Goal: Complete application form

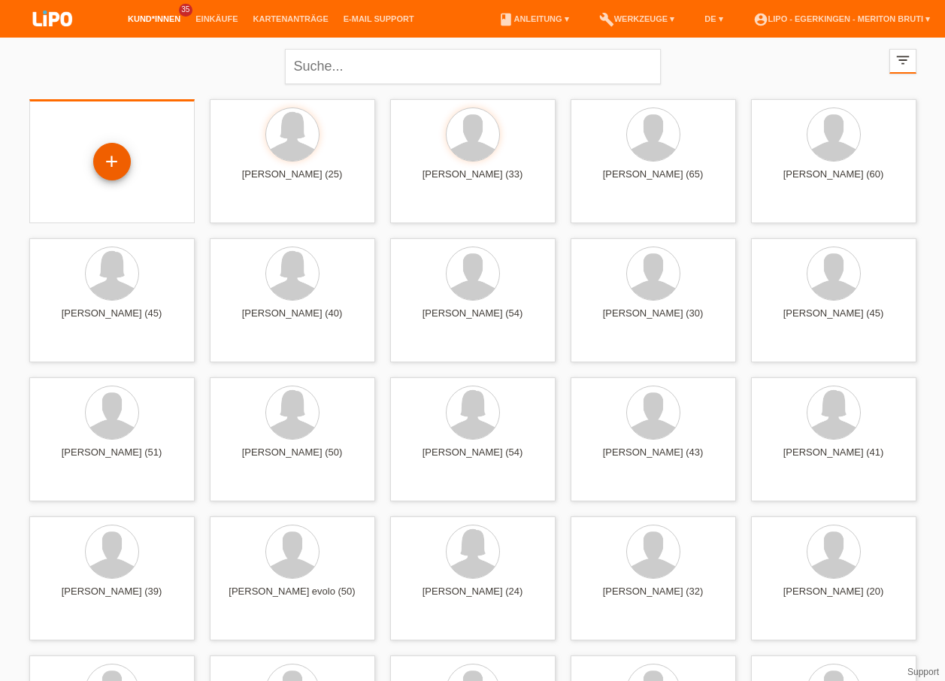
click at [109, 159] on div "+" at bounding box center [112, 162] width 38 height 38
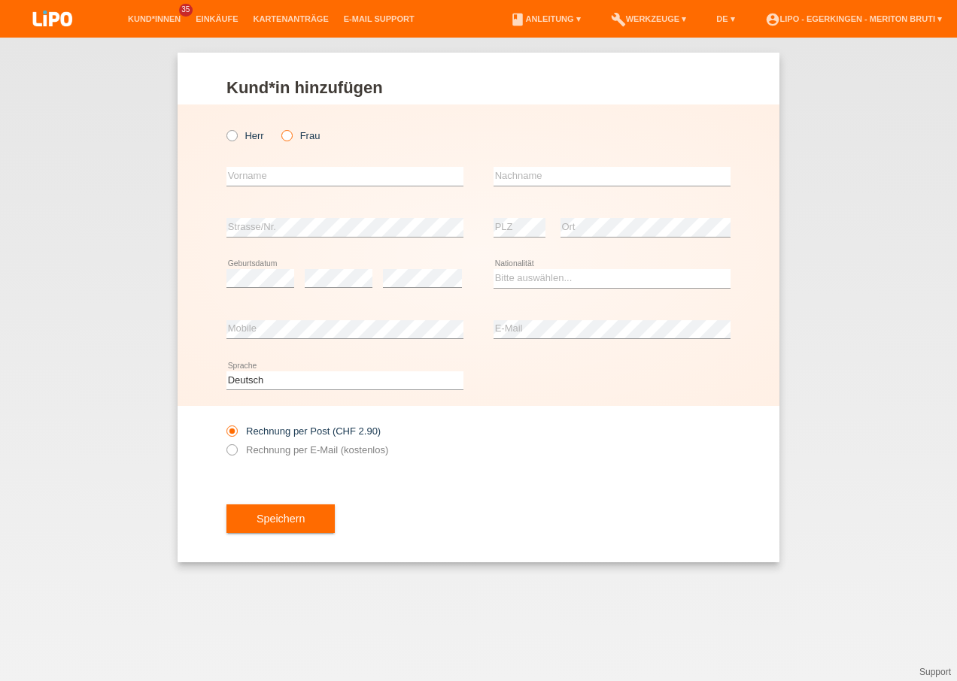
click at [279, 128] on icon at bounding box center [279, 128] width 0 height 0
click at [286, 135] on input "Frau" at bounding box center [286, 135] width 10 height 10
radio input "true"
click at [272, 172] on input "text" at bounding box center [344, 176] width 237 height 19
type input "[PERSON_NAME]"
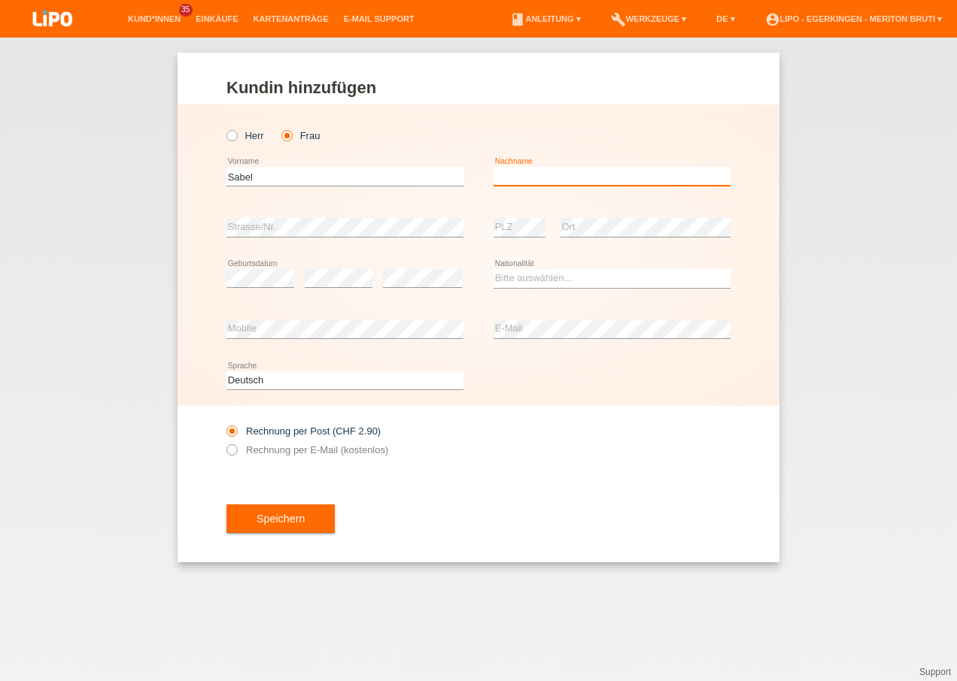
click at [629, 171] on input "text" at bounding box center [611, 176] width 237 height 19
type input "[PERSON_NAME] [PERSON_NAME]"
click at [221, 230] on div "Herr Frau Sabel error Vorname" at bounding box center [478, 256] width 602 height 302
click at [523, 274] on select "Bitte auswählen... Schweiz Deutschland Liechtenstein Österreich ------------ Af…" at bounding box center [611, 278] width 237 height 18
select select "CH"
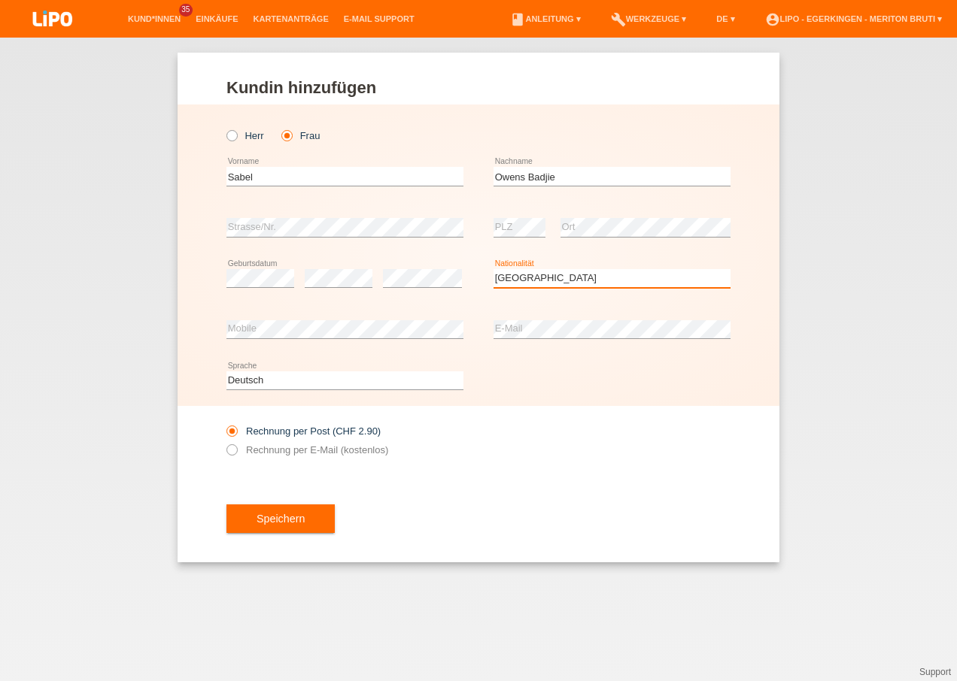
click at [493, 269] on select "Bitte auswählen... Schweiz Deutschland Liechtenstein Österreich ------------ Af…" at bounding box center [611, 278] width 237 height 18
click at [253, 456] on label "Rechnung per E-Mail (kostenlos)" at bounding box center [307, 449] width 162 height 11
click at [236, 456] on input "Rechnung per E-Mail (kostenlos)" at bounding box center [231, 453] width 10 height 19
radio input "true"
click at [244, 523] on button "Speichern" at bounding box center [280, 519] width 108 height 29
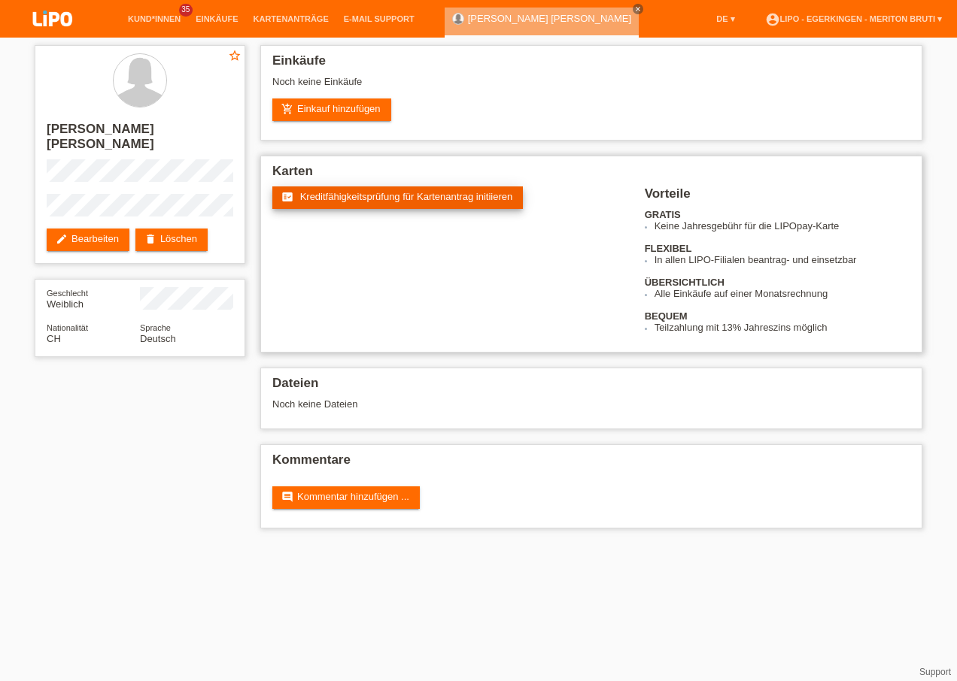
click at [406, 202] on link "fact_check Kreditfähigkeitsprüfung für Kartenantrag initiieren" at bounding box center [397, 198] width 250 height 23
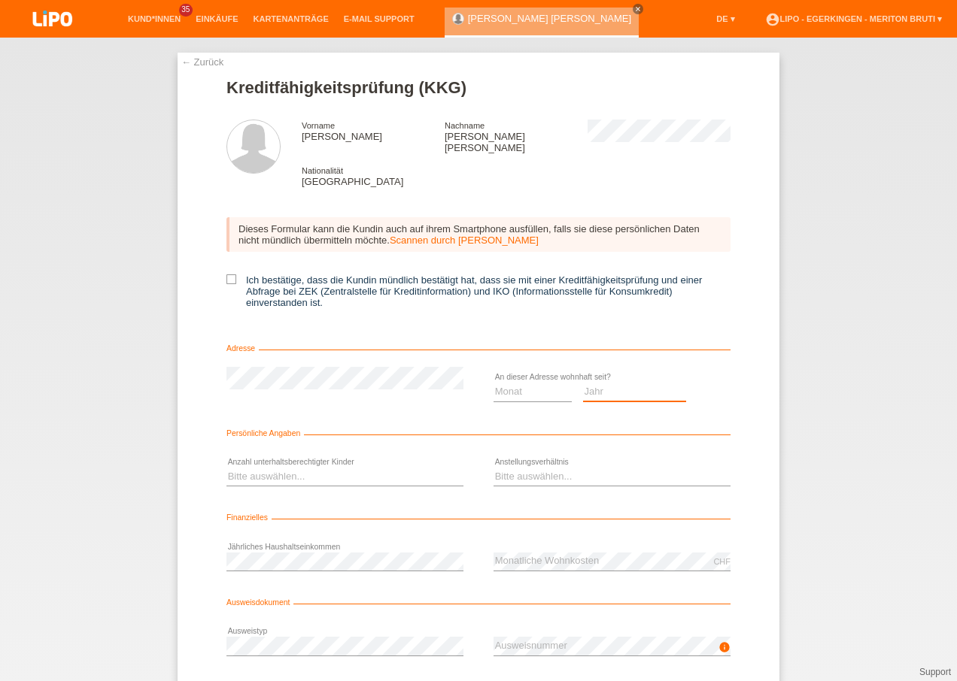
click at [633, 383] on select "Jahr 2025 2024 2023 2022 2021 2020 2019 2018 2017 2016 2015 2014 2013 2012 2011…" at bounding box center [635, 392] width 104 height 18
select select "2017"
click at [583, 383] on select "Jahr 2025 2024 2023 2022 2021 2020 2019 2018 2017 2016 2015 2014 2013 2012 2011…" at bounding box center [635, 392] width 104 height 18
click at [536, 383] on select "Monat 01 02 03 04 05 06 07 08 09 10" at bounding box center [532, 392] width 78 height 18
select select "04"
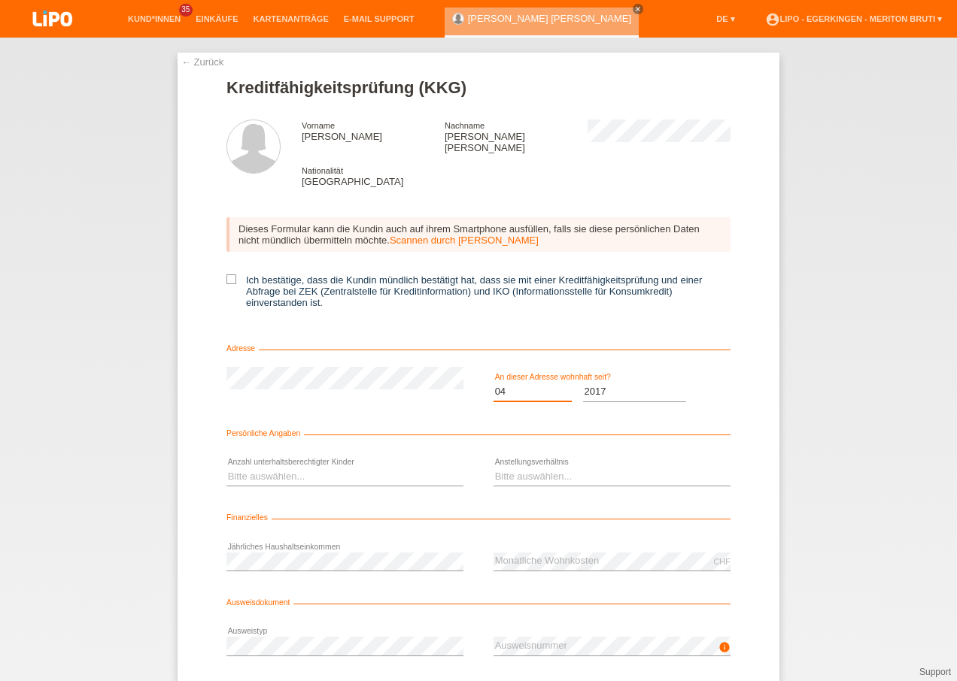
click at [493, 383] on select "Monat 01 02 03 04 05 06 07 08 09 10" at bounding box center [532, 392] width 78 height 18
click at [294, 468] on select "Bitte auswählen... 0 1 2 3 4 5 6 7 8 9" at bounding box center [344, 477] width 237 height 18
select select "1"
click at [226, 468] on select "Bitte auswählen... 0 1 2 3 4 5 6 7 8 9" at bounding box center [344, 477] width 237 height 18
click at [566, 468] on select "Bitte auswählen... Unbefristet Befristet Lehrling/Student Pensioniert Nicht arb…" at bounding box center [611, 477] width 237 height 18
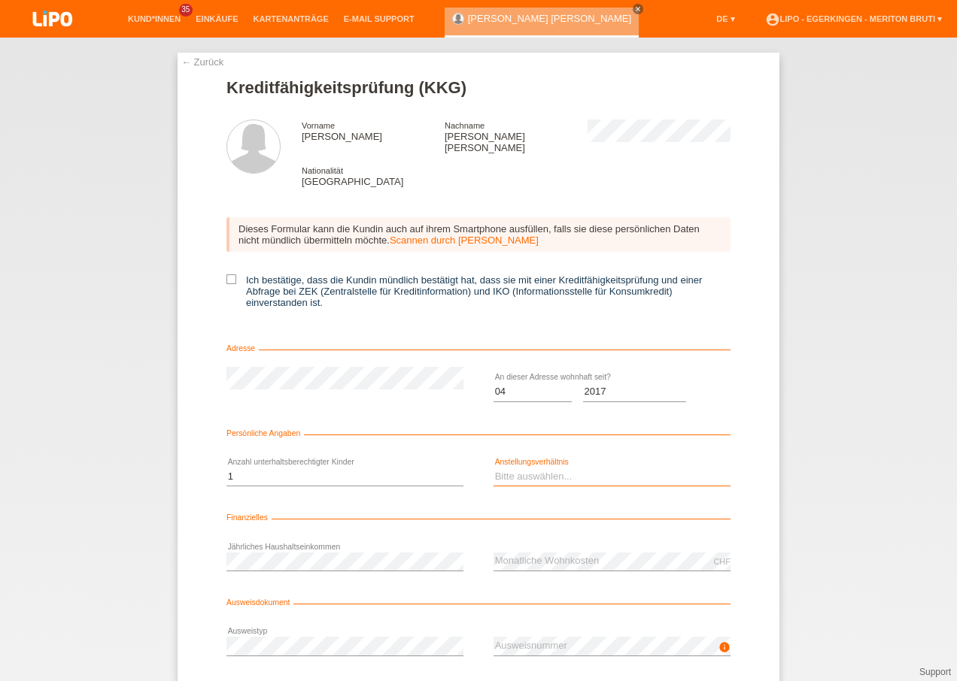
select select "UNLIMITED"
click at [493, 468] on select "Bitte auswählen... Unbefristet Befristet Lehrling/Student Pensioniert Nicht arb…" at bounding box center [611, 477] width 237 height 18
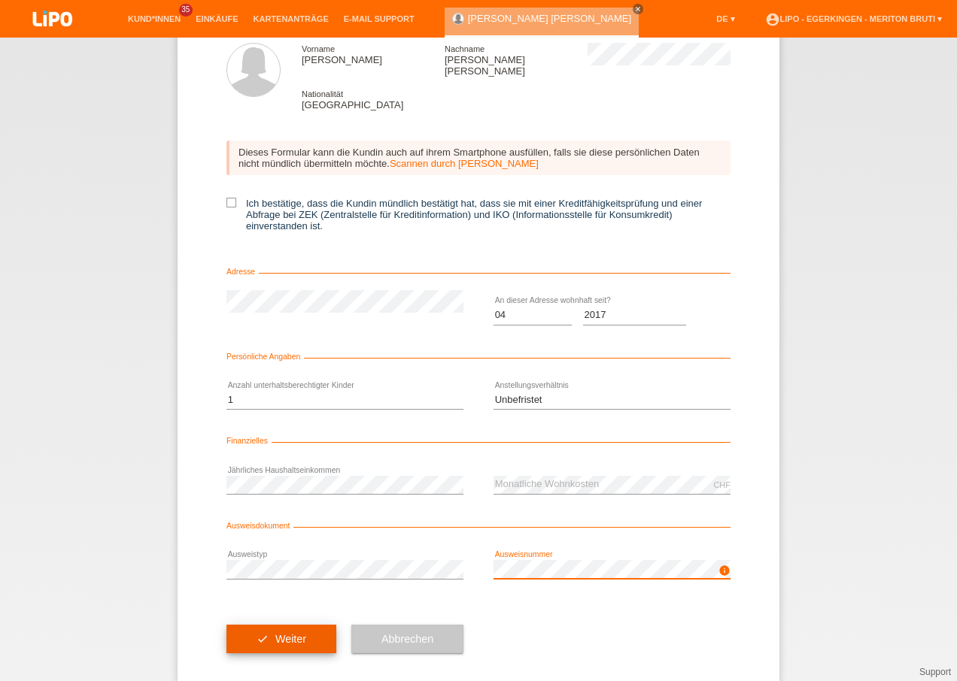
scroll to position [82, 0]
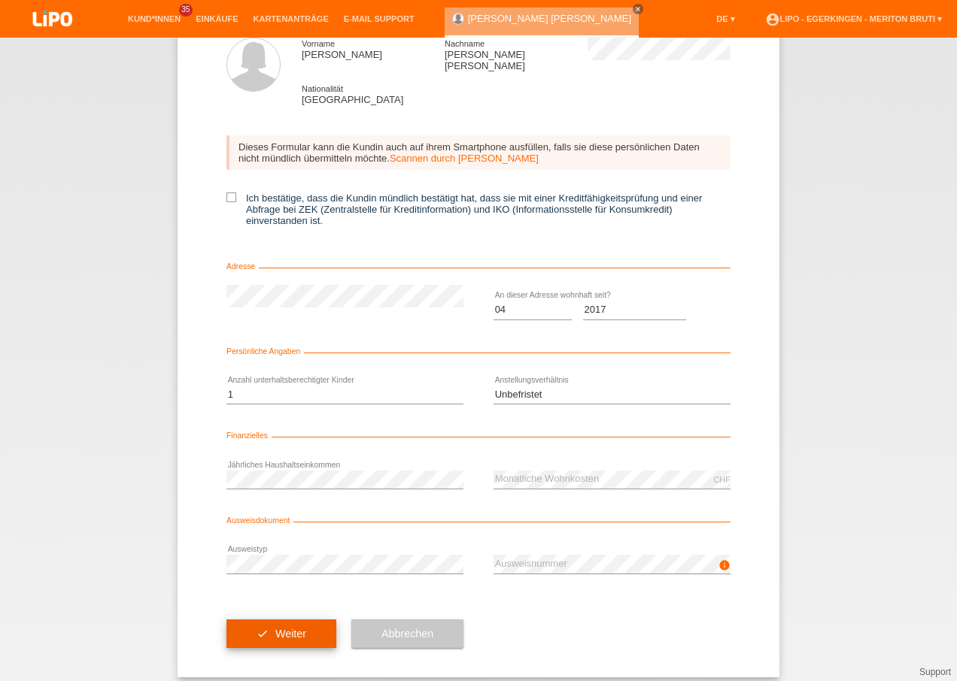
click at [281, 628] on span "Weiter" at bounding box center [290, 634] width 31 height 12
click at [231, 193] on label "Ich bestätige, dass die Kundin mündlich bestätigt hat, dass sie mit einer Kredi…" at bounding box center [478, 210] width 504 height 34
click at [231, 193] on input "Ich bestätige, dass die Kundin mündlich bestätigt hat, dass sie mit einer Kredi…" at bounding box center [231, 198] width 10 height 10
checkbox input "true"
click at [275, 628] on span "Weiter" at bounding box center [290, 634] width 31 height 12
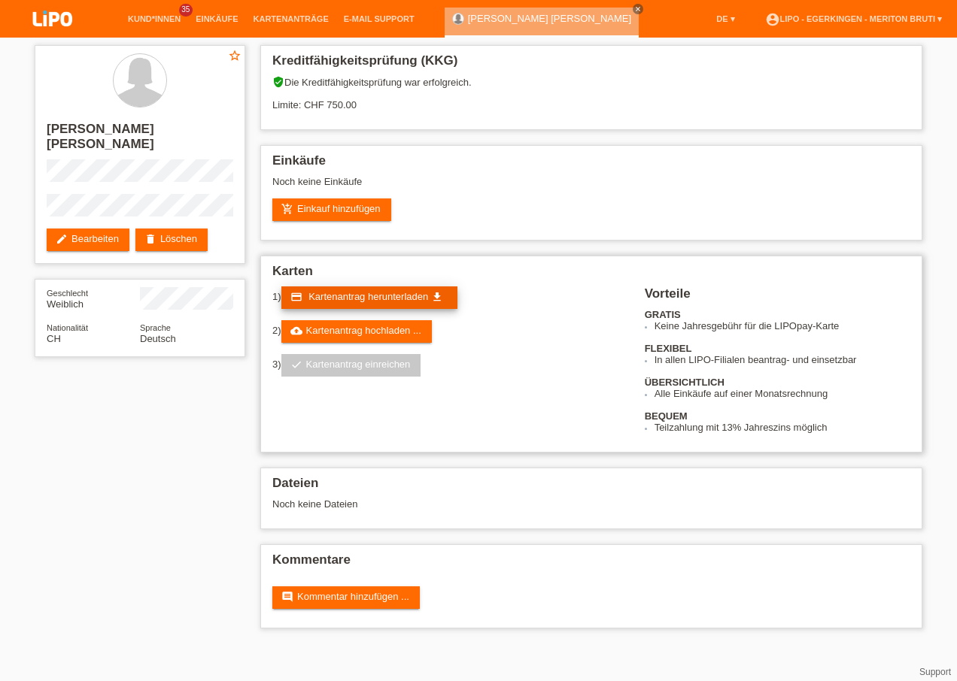
click at [377, 298] on span "Kartenantrag herunterladen" at bounding box center [368, 296] width 120 height 11
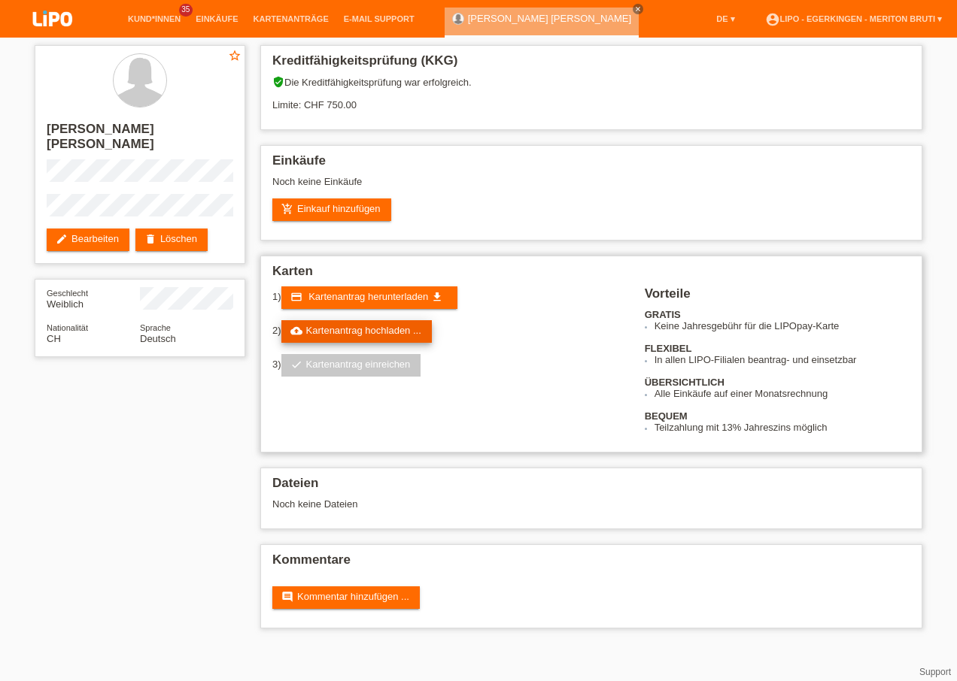
click at [351, 339] on link "cloud_upload Kartenantrag hochladen ..." at bounding box center [356, 331] width 150 height 23
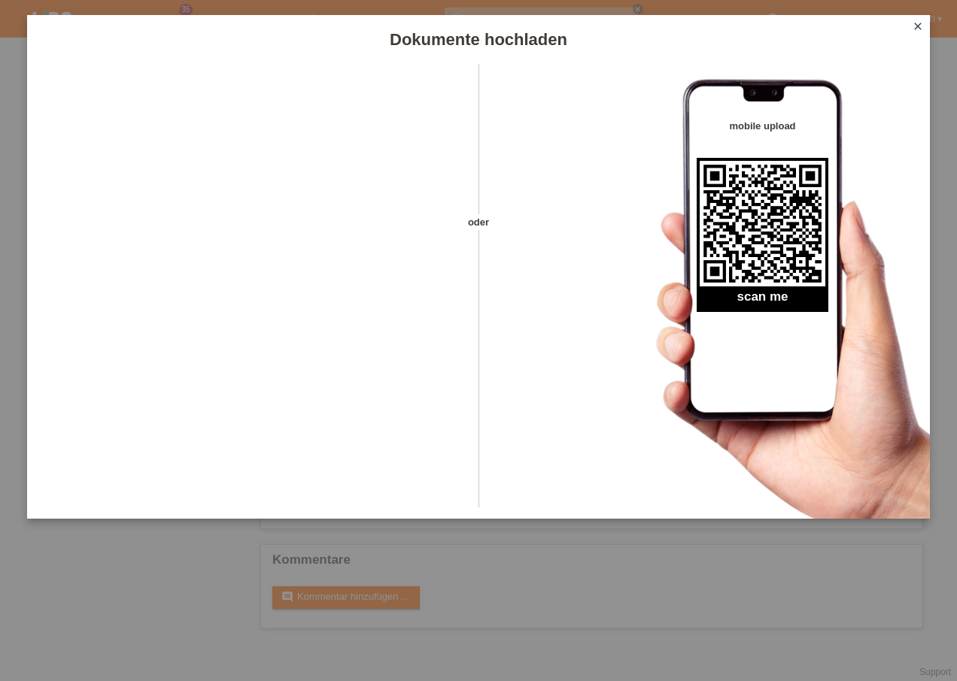
click at [917, 23] on icon "close" at bounding box center [917, 26] width 12 height 12
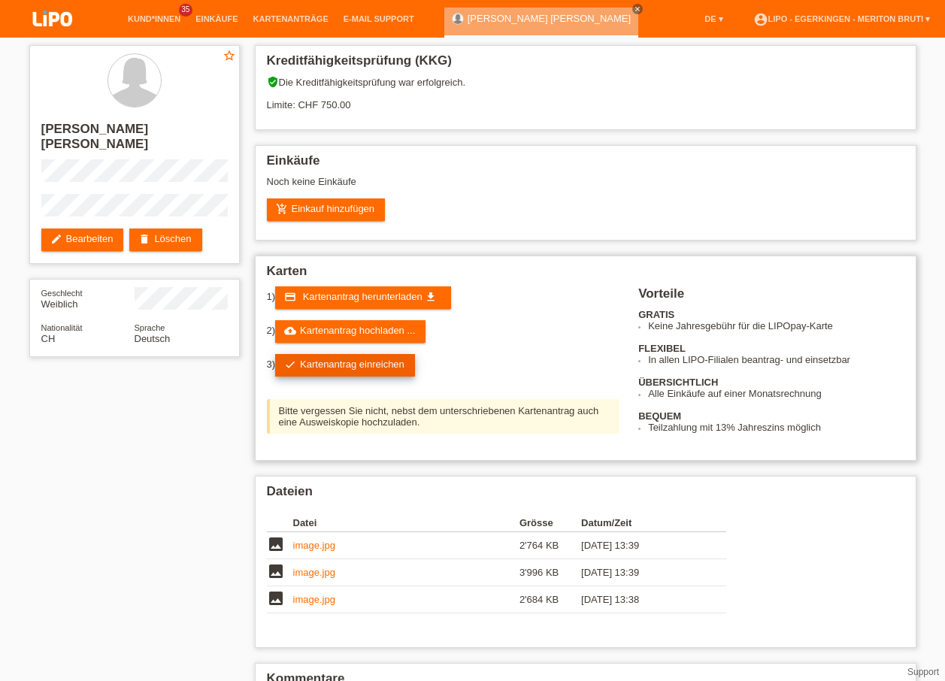
click at [371, 368] on link "check Kartenantrag einreichen" at bounding box center [345, 365] width 140 height 23
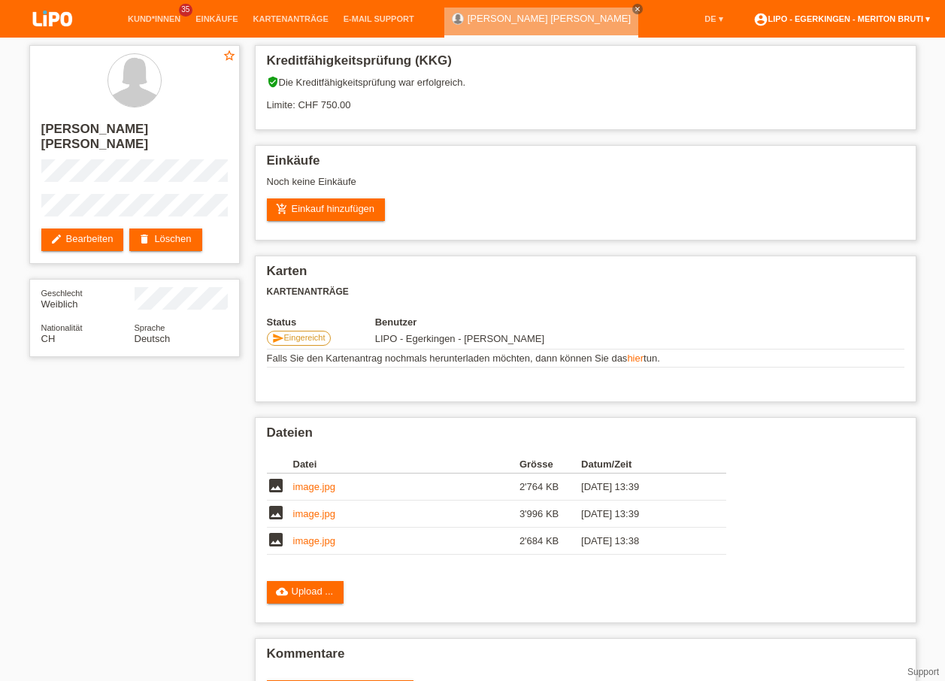
click at [863, 20] on link "account_circle LIPO - Egerkingen - Meriton Bruti ▾" at bounding box center [842, 18] width 192 height 9
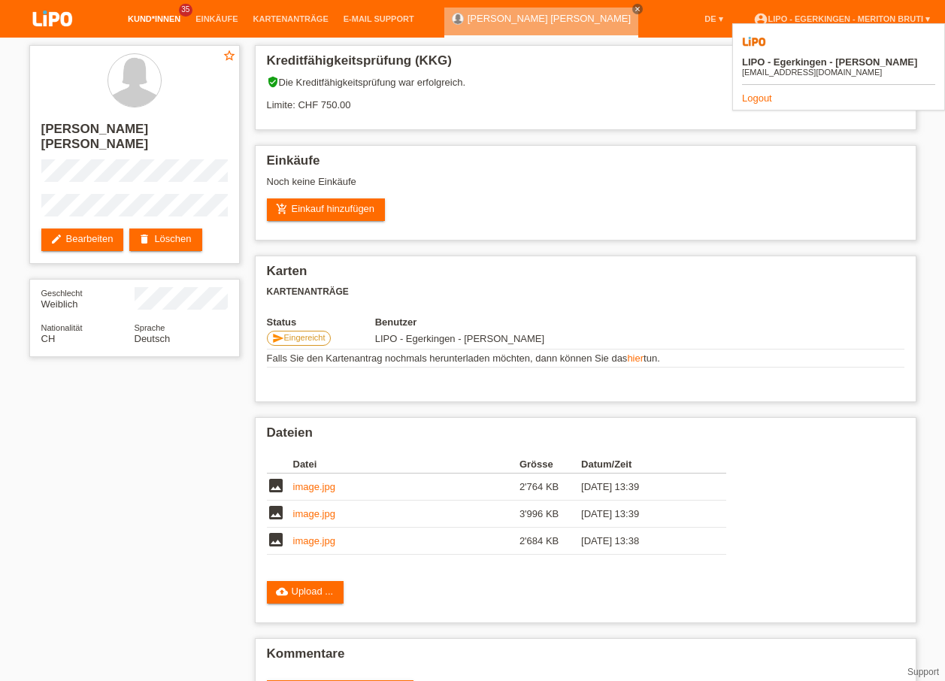
click at [153, 14] on link "Kund*innen" at bounding box center [154, 18] width 68 height 9
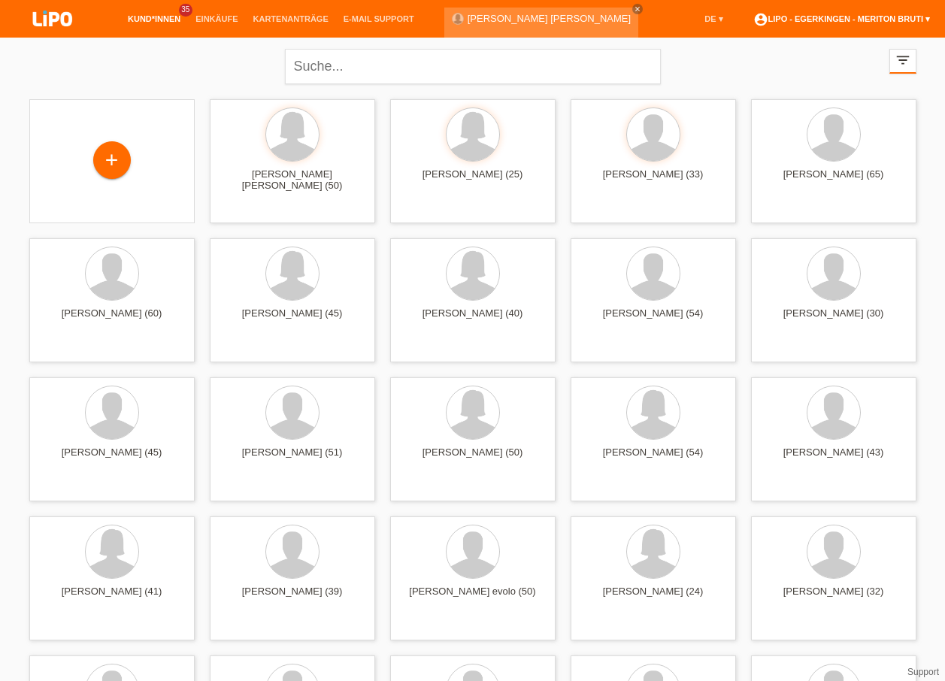
click at [870, 17] on link "account_circle LIPO - Egerkingen - Meriton Bruti ▾" at bounding box center [842, 18] width 192 height 9
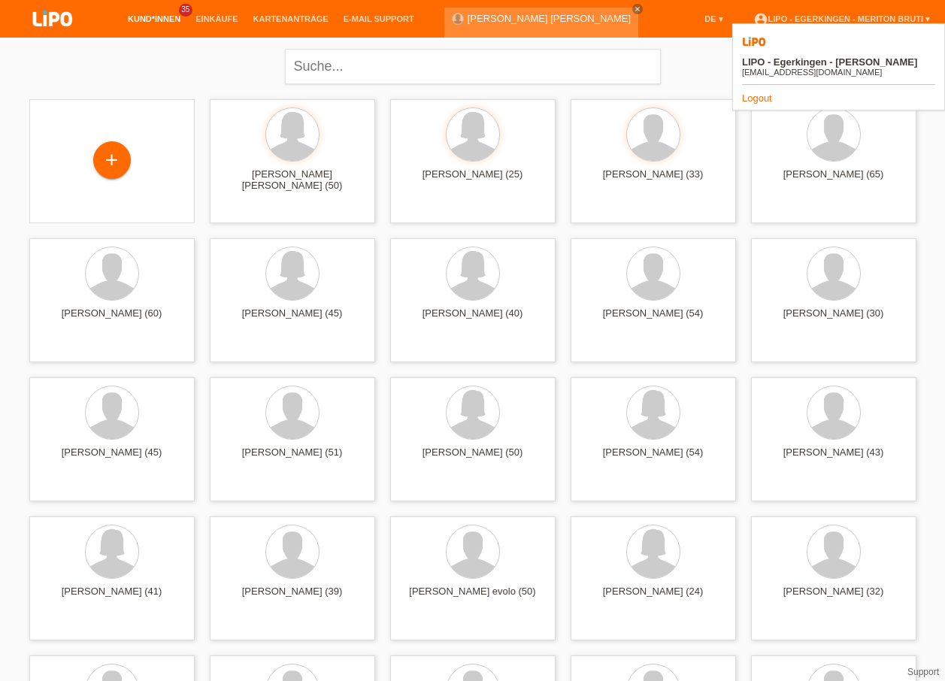
click at [748, 93] on link "Logout" at bounding box center [757, 98] width 30 height 11
